Goal: Check status: Check status

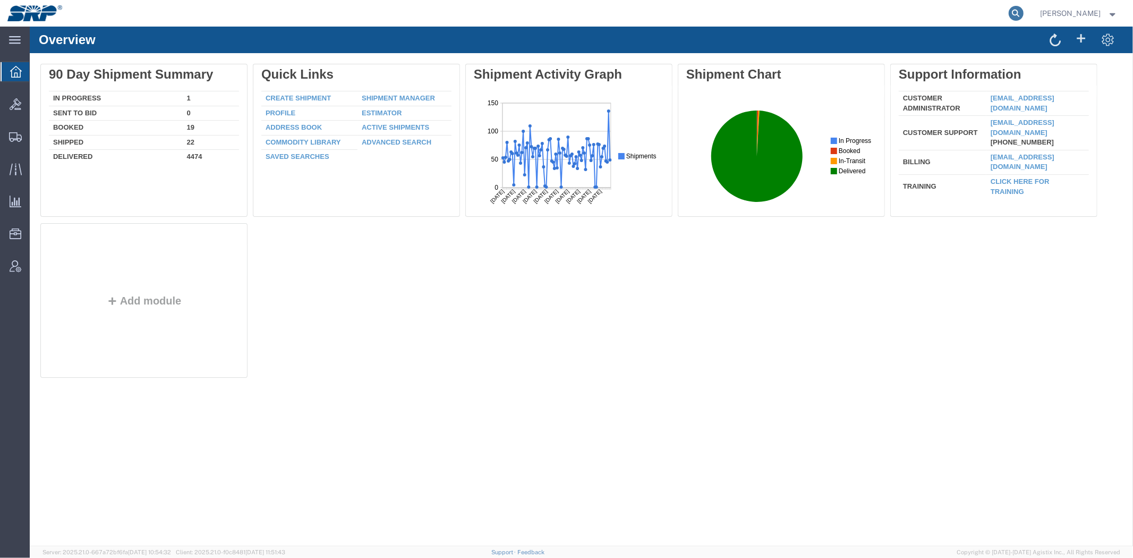
click at [1013, 13] on icon at bounding box center [1015, 13] width 15 height 15
drag, startPoint x: 809, startPoint y: 18, endPoint x: 793, endPoint y: 6, distance: 19.8
click at [809, 17] on agx-global-search at bounding box center [855, 13] width 340 height 27
click at [804, 8] on input "search" at bounding box center [847, 13] width 323 height 25
paste input "57117000"
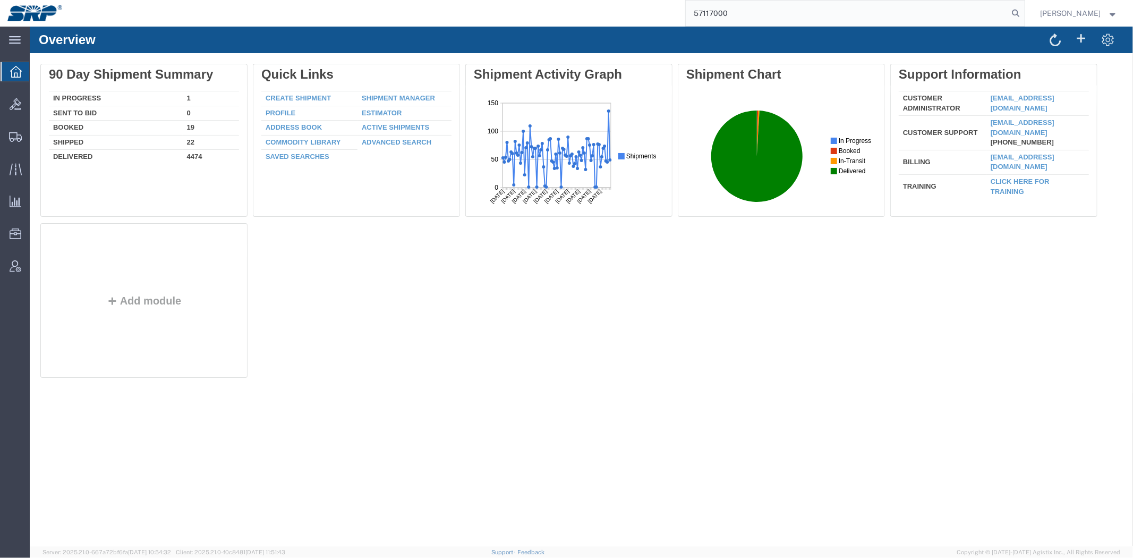
type input "57117000"
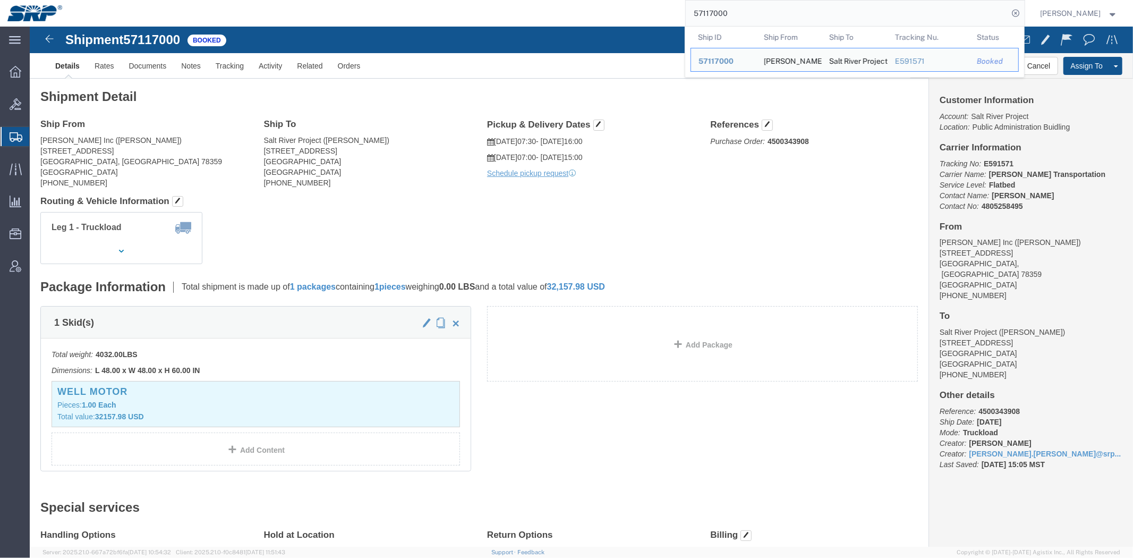
click span "57117000"
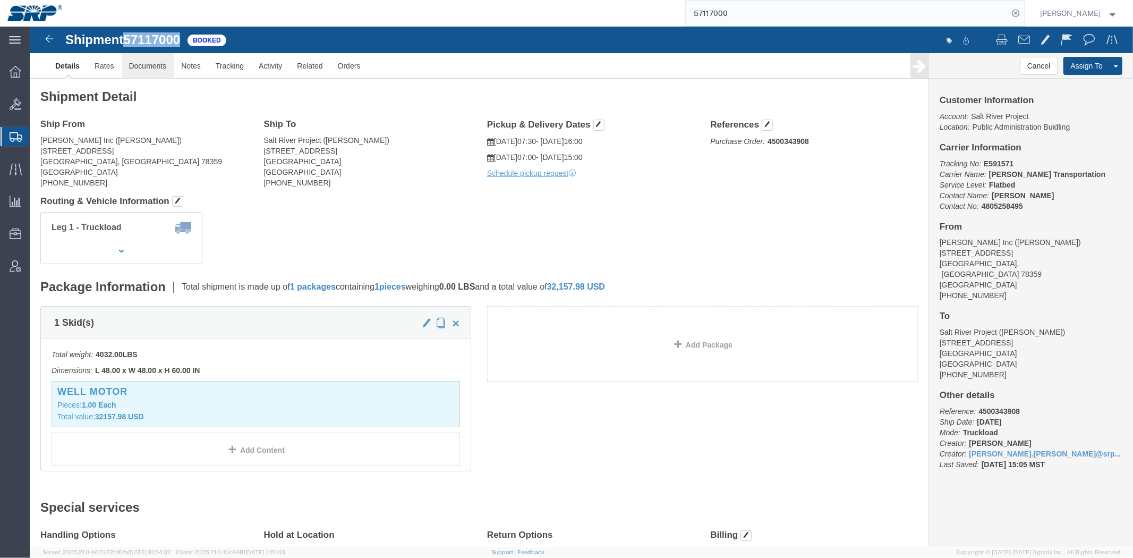
copy span "57117000"
drag, startPoint x: 117, startPoint y: 36, endPoint x: 998, endPoint y: 176, distance: 892.2
click link "Documents"
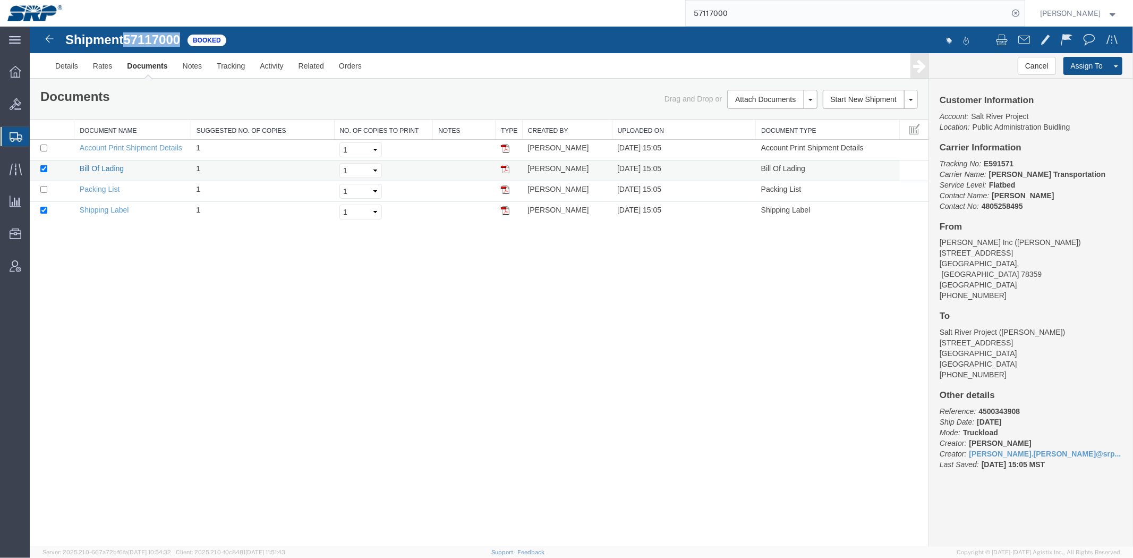
click at [94, 164] on link "Bill Of Lading" at bounding box center [101, 168] width 44 height 8
